Goal: Register for event/course

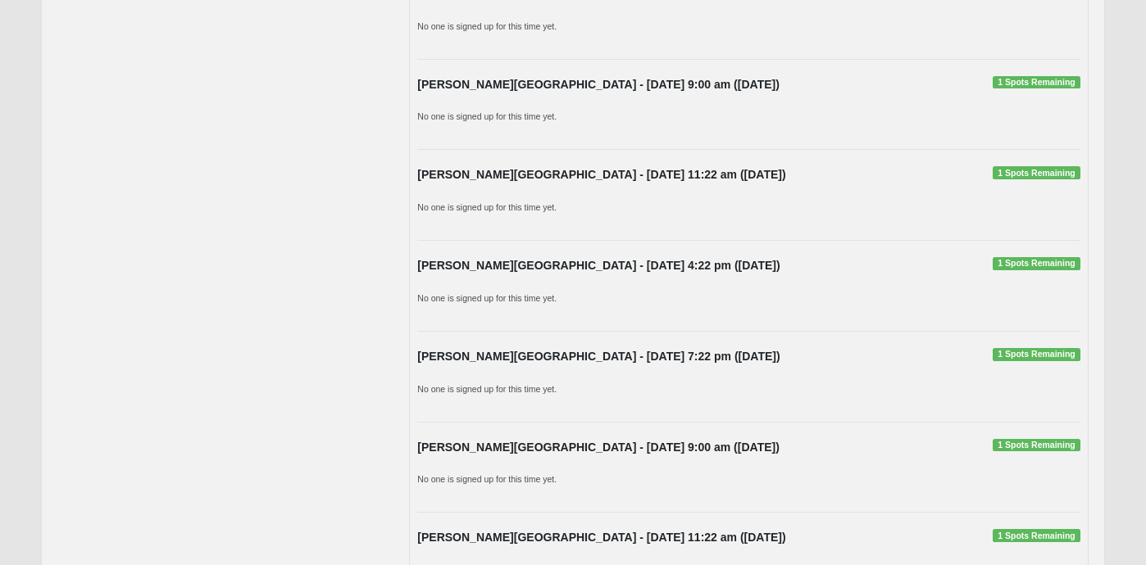
scroll to position [281, 0]
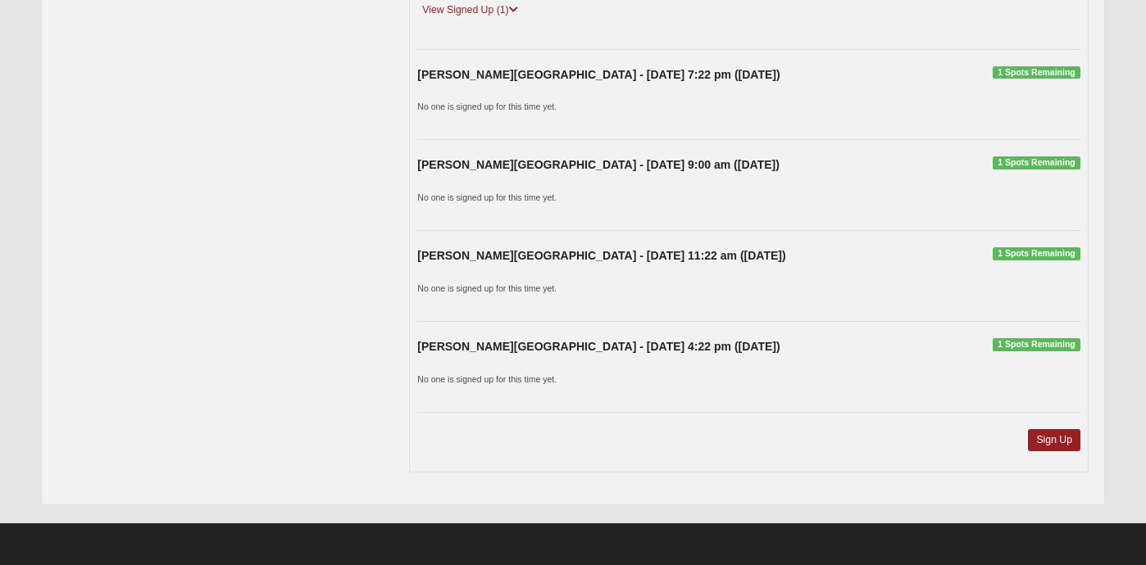
scroll to position [1339, 0]
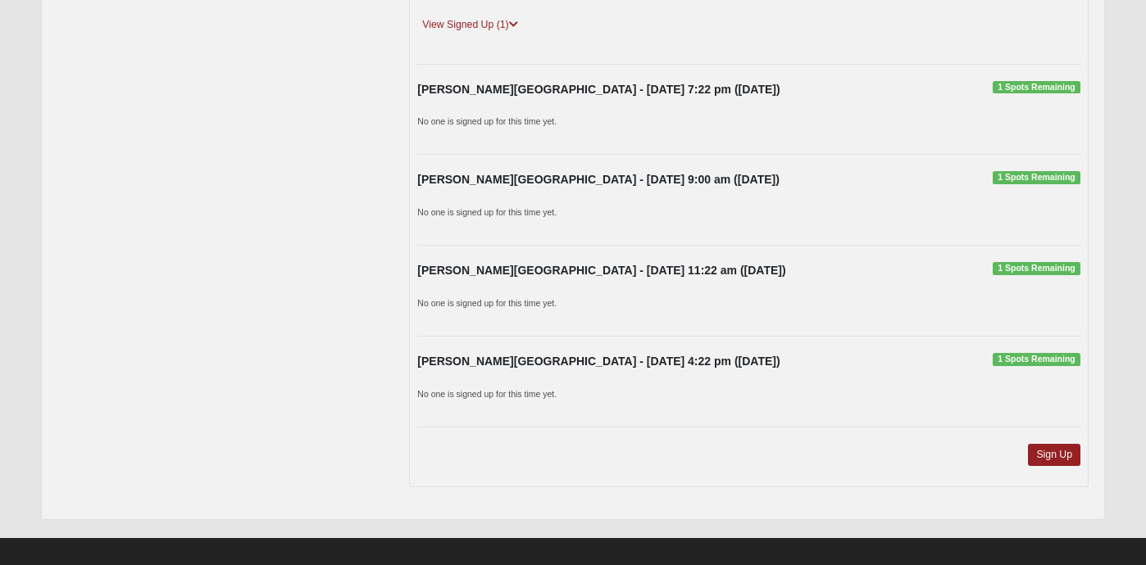
click at [1017, 357] on span "1 Spots Remaining" at bounding box center [1036, 359] width 88 height 13
click at [1067, 455] on link "Sign Up" at bounding box center [1054, 455] width 52 height 22
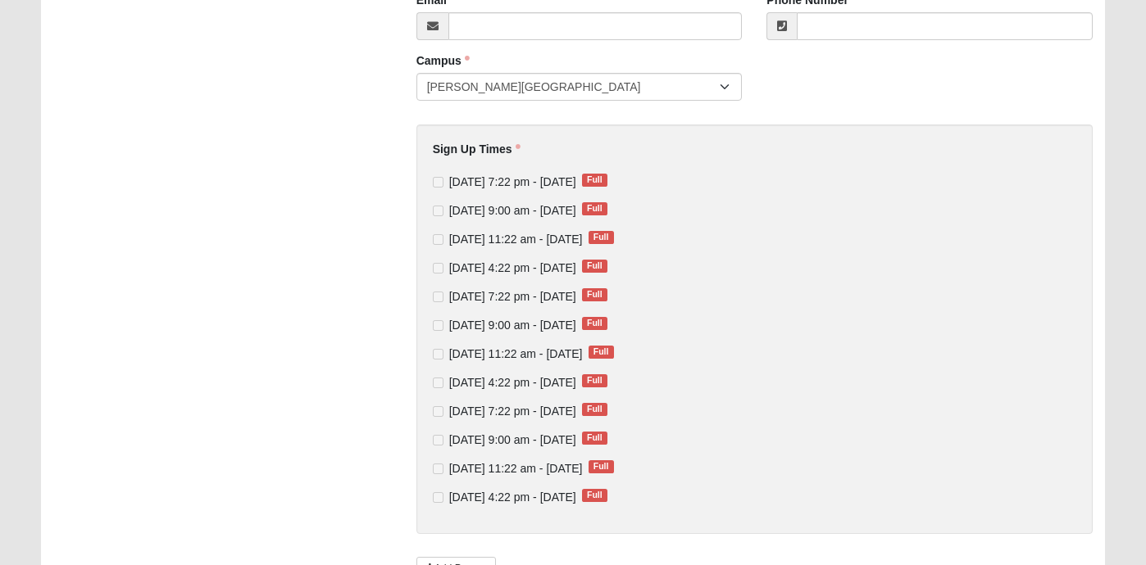
scroll to position [371, 0]
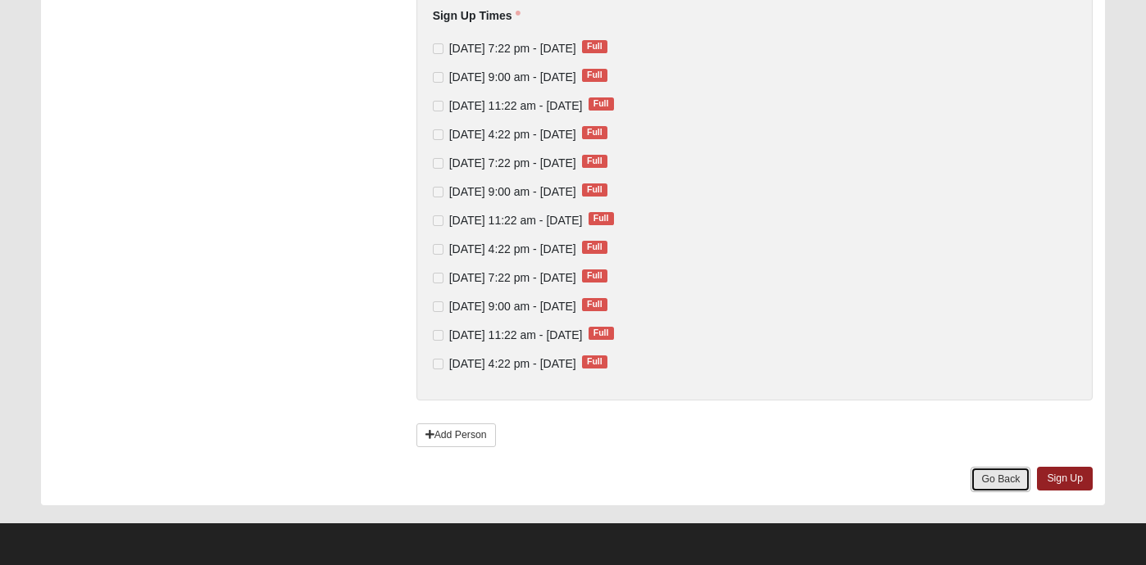
click at [1006, 485] on link "Go Back" at bounding box center [1000, 479] width 60 height 25
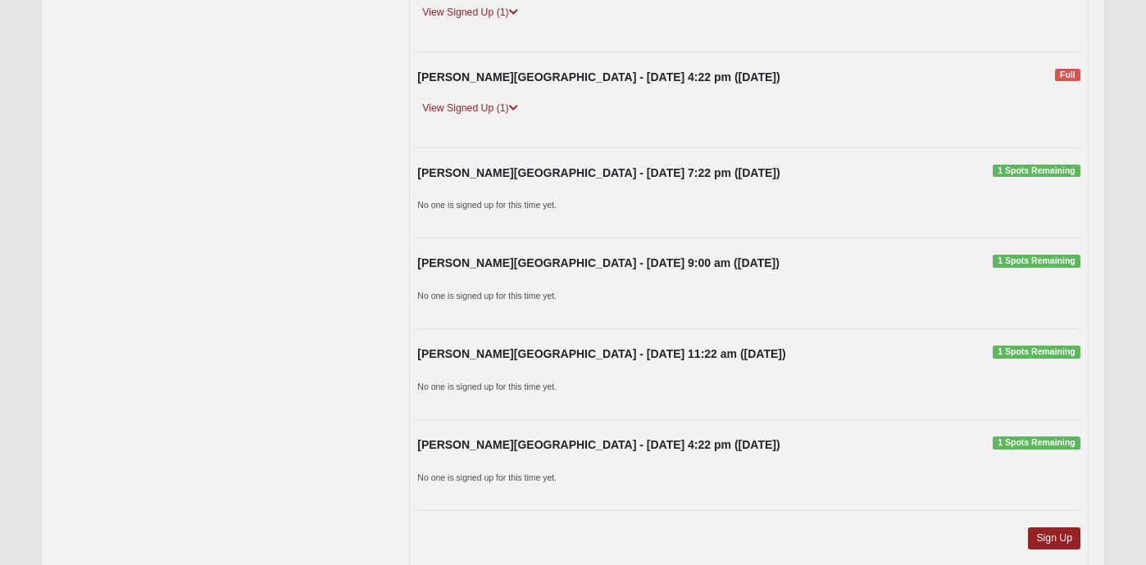
scroll to position [1258, 0]
